Goal: Information Seeking & Learning: Find specific fact

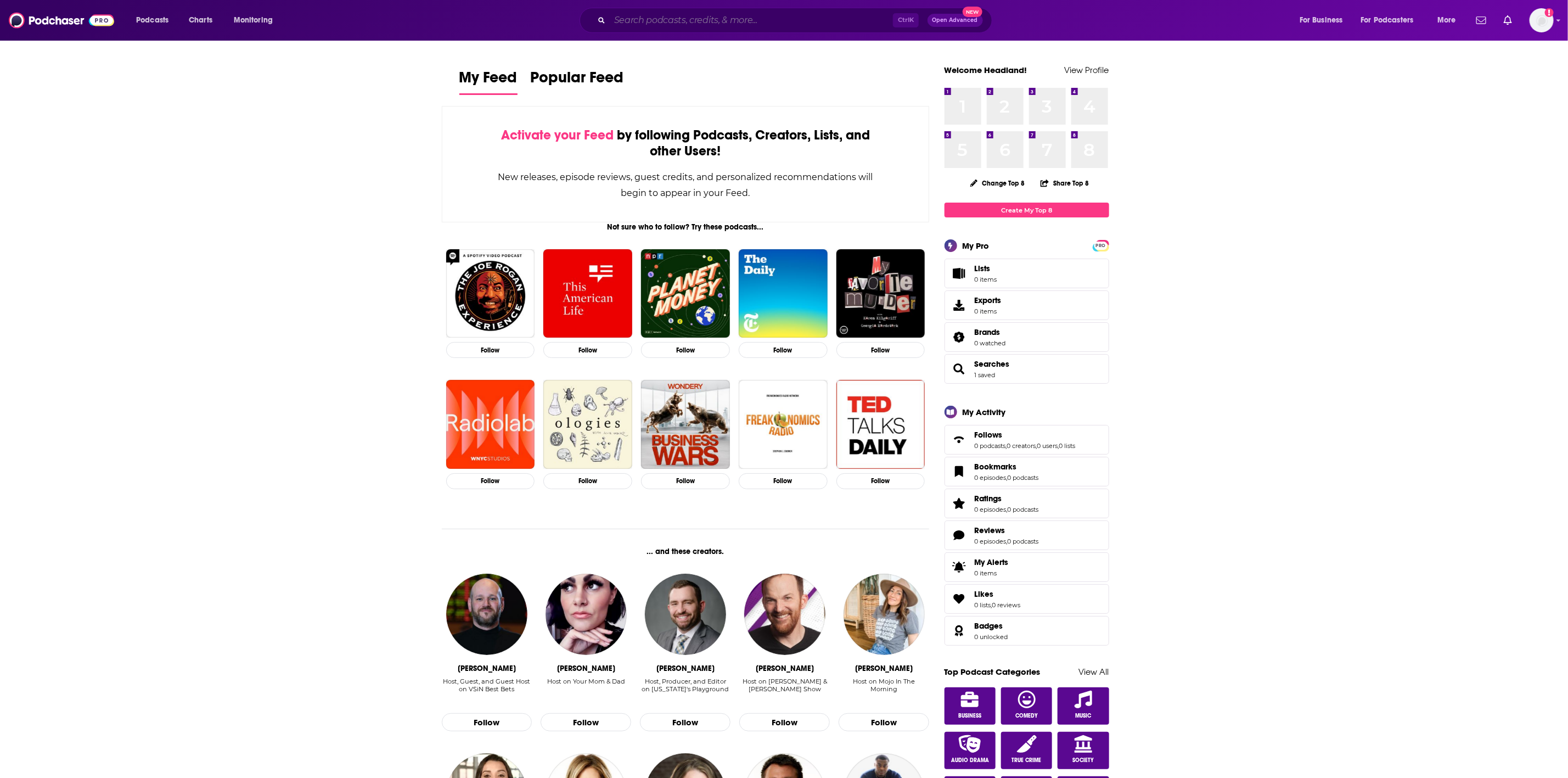
click at [662, 20] on input "Search podcasts, credits, & more..." at bounding box center [752, 20] width 284 height 18
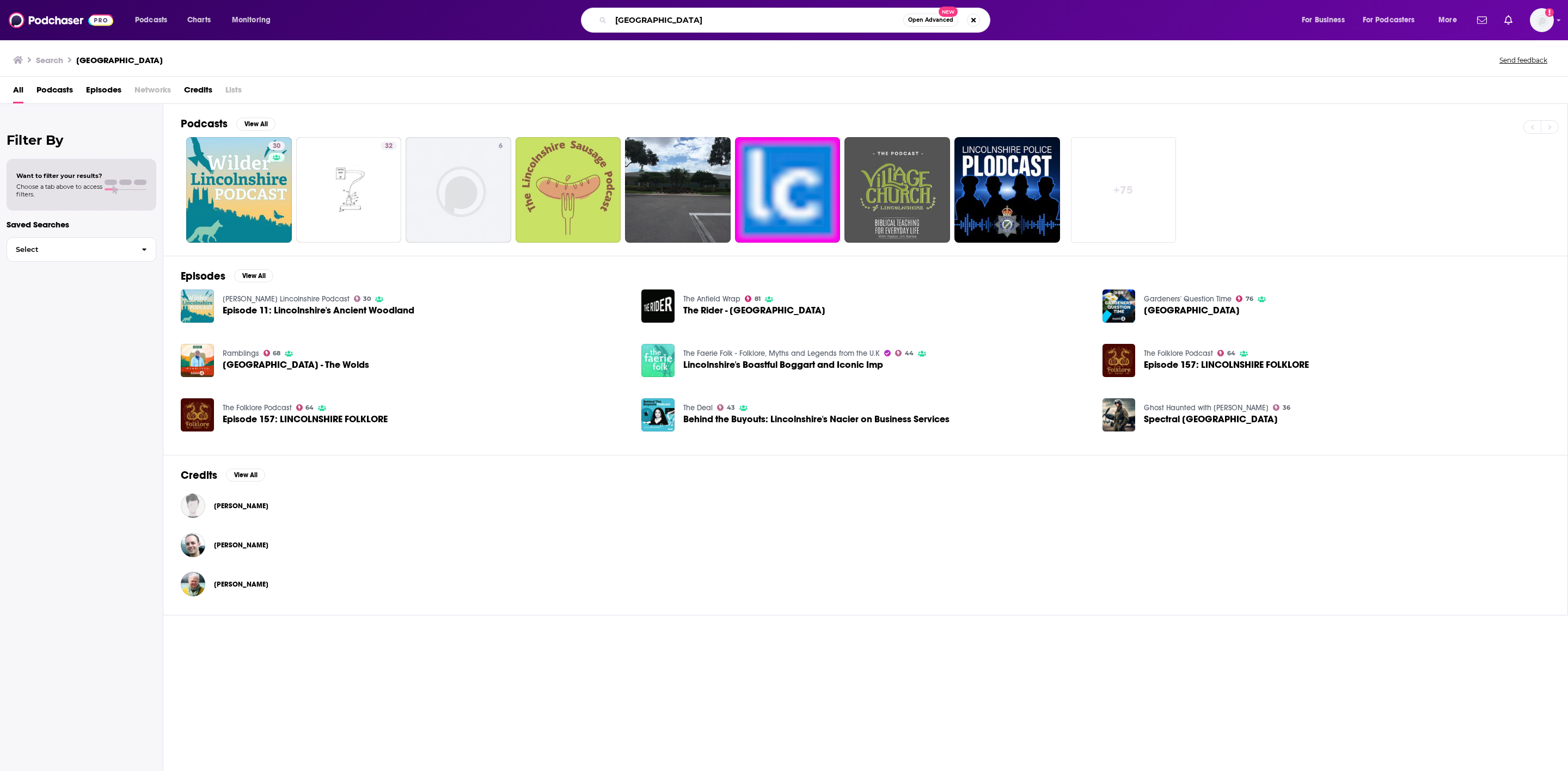
click at [662, 19] on input "[GEOGRAPHIC_DATA]" at bounding box center [757, 20] width 292 height 18
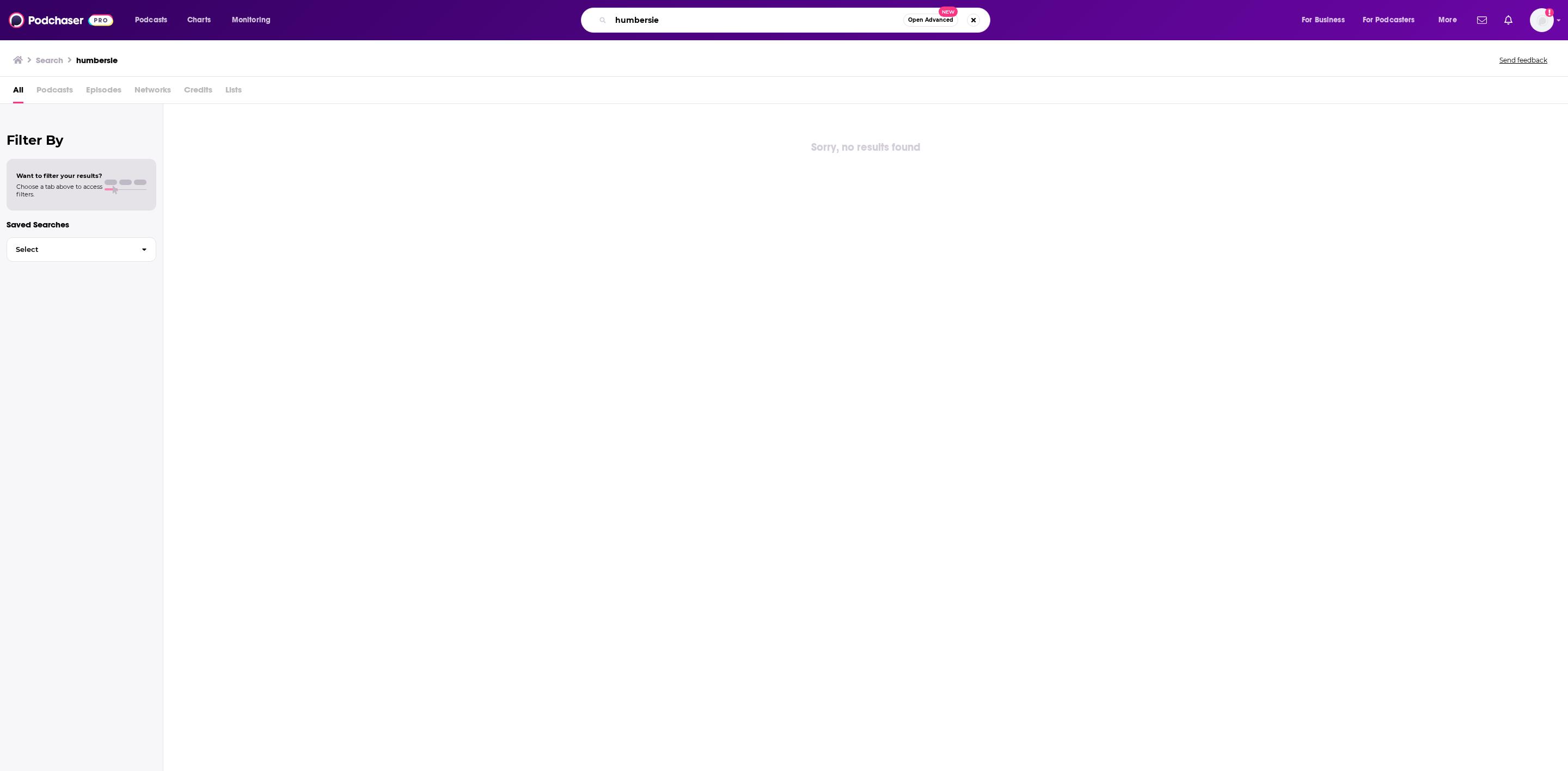
click at [668, 22] on input "humbersie" at bounding box center [757, 20] width 292 height 18
type input "humberside"
